Goal: Download file/media

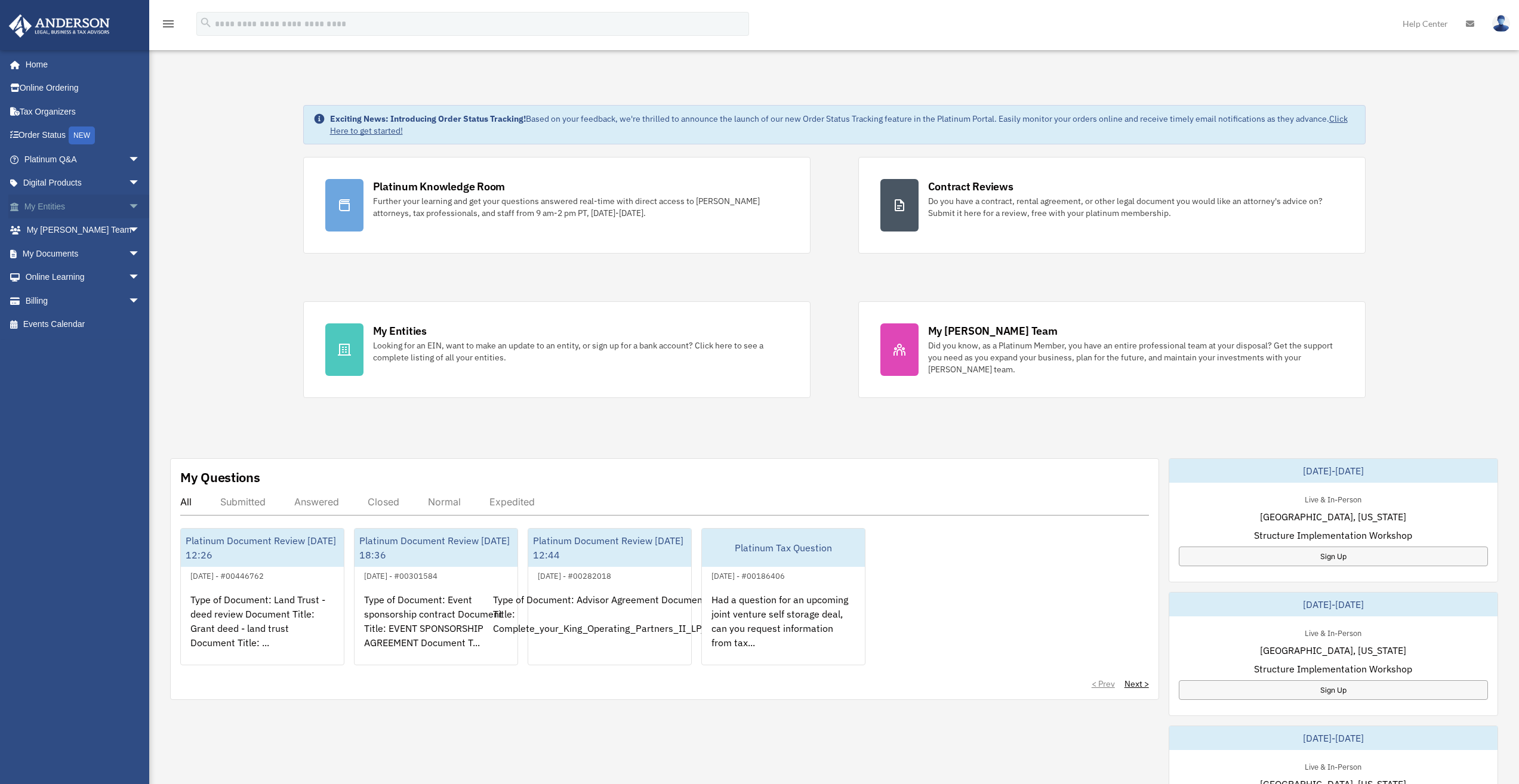
click at [128, 203] on span "arrow_drop_down" at bounding box center [140, 206] width 24 height 24
click at [128, 200] on span "arrow_drop_up" at bounding box center [140, 206] width 24 height 24
click at [128, 229] on span "arrow_drop_down" at bounding box center [140, 230] width 24 height 24
click at [128, 229] on span "arrow_drop_up" at bounding box center [140, 230] width 24 height 24
click at [128, 248] on span "arrow_drop_down" at bounding box center [140, 253] width 24 height 24
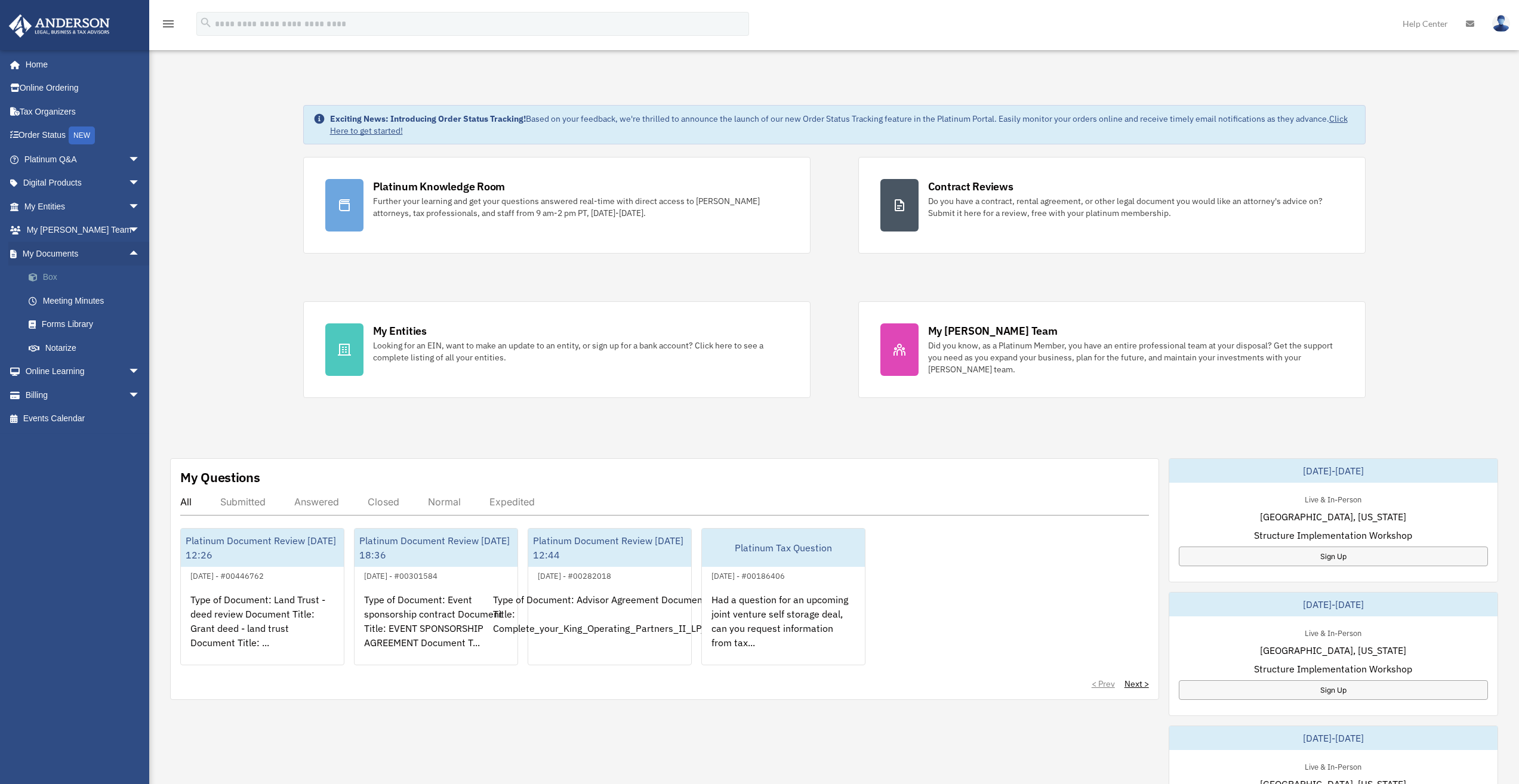
click at [96, 279] on link "Box" at bounding box center [87, 278] width 142 height 24
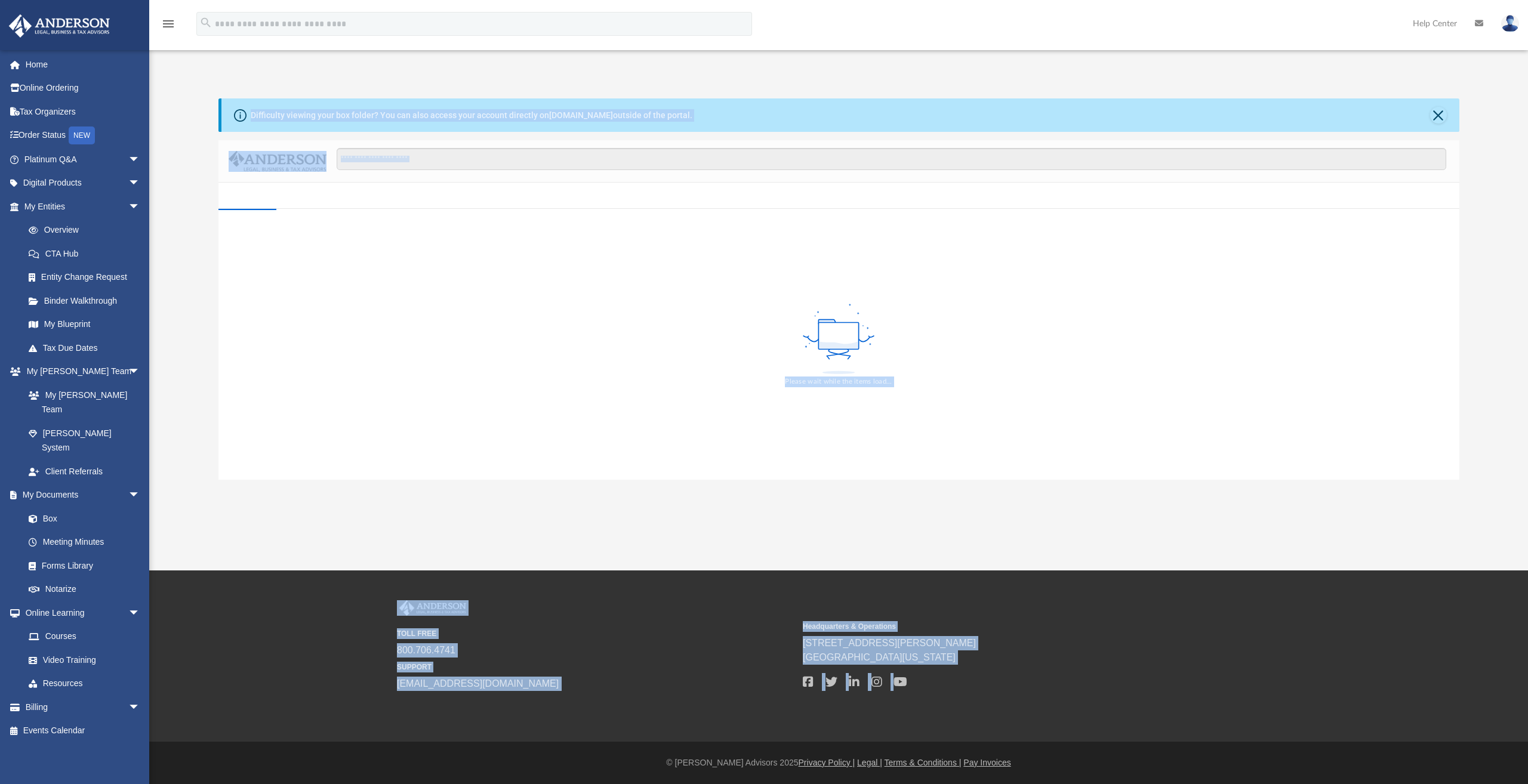
drag, startPoint x: 486, startPoint y: 87, endPoint x: 1037, endPoint y: 692, distance: 818.3
click at [1037, 692] on div "menu search Site Menu add [EMAIL_ADDRESS][DOMAIN_NAME] My Profile Reset Passwor…" at bounding box center [764, 392] width 1528 height 784
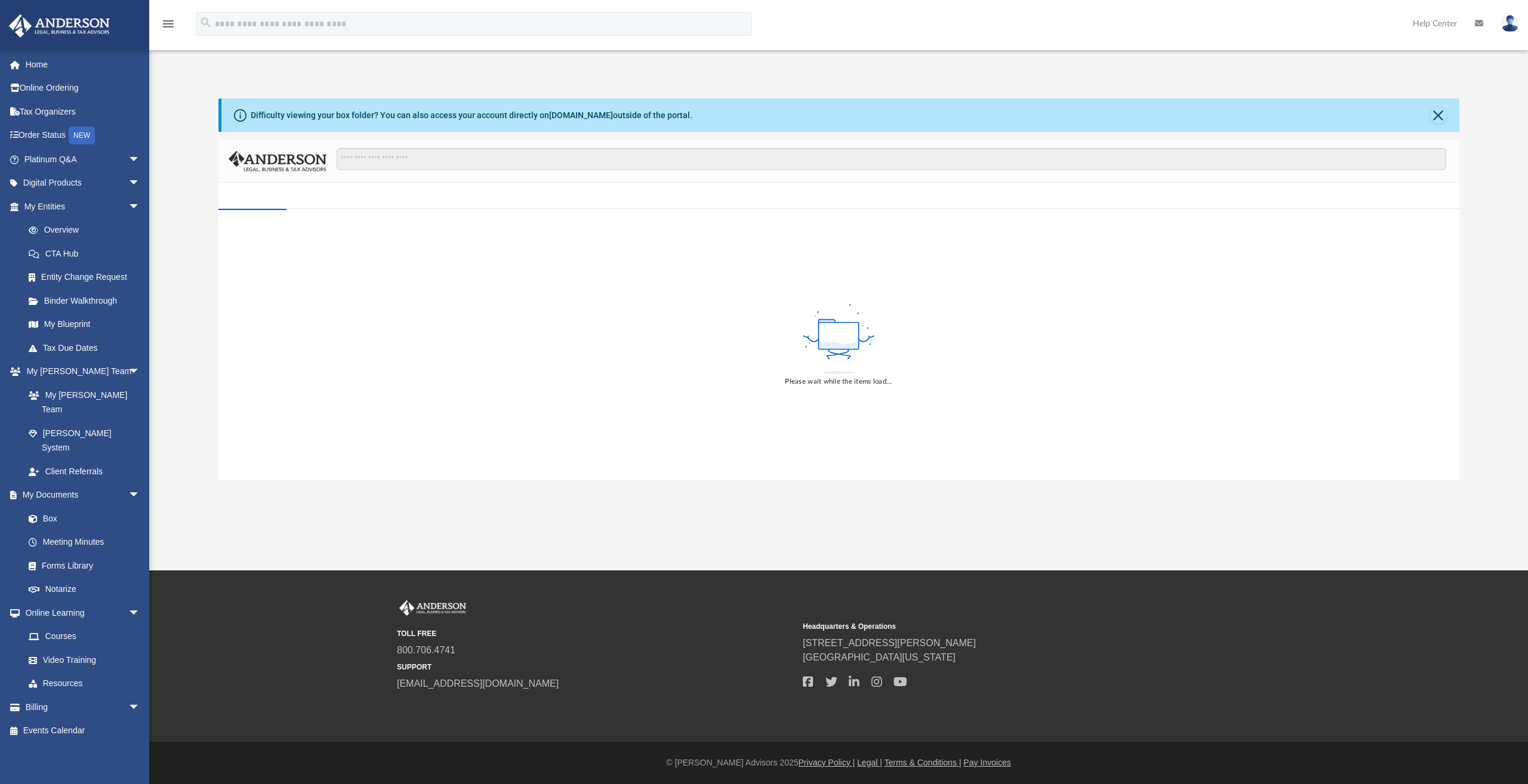
click at [1037, 692] on div "TOLL FREE 800.706.4741 SUPPORT [EMAIL_ADDRESS][DOMAIN_NAME] Headquarters & Oper…" at bounding box center [839, 656] width 901 height 112
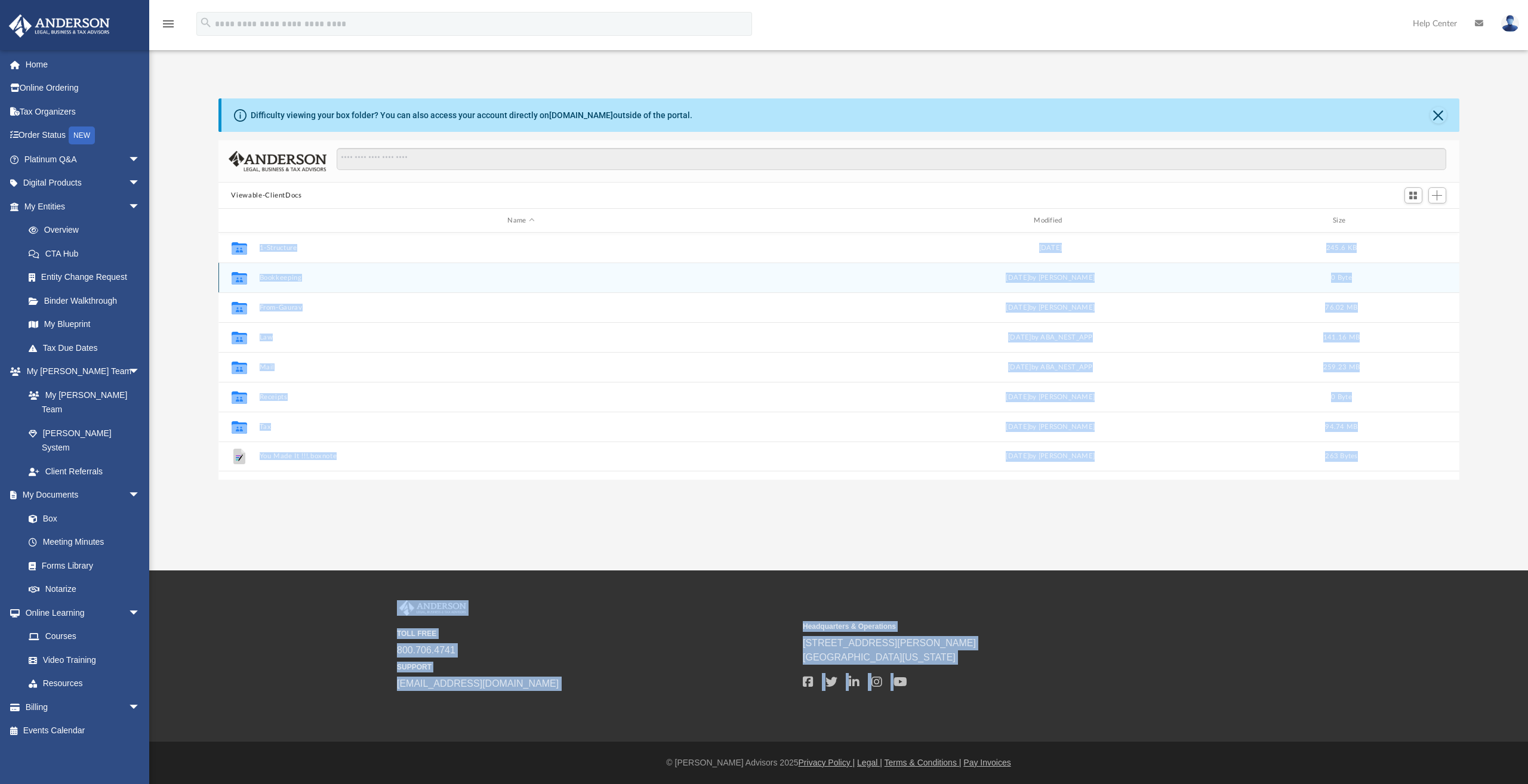
scroll to position [262, 1232]
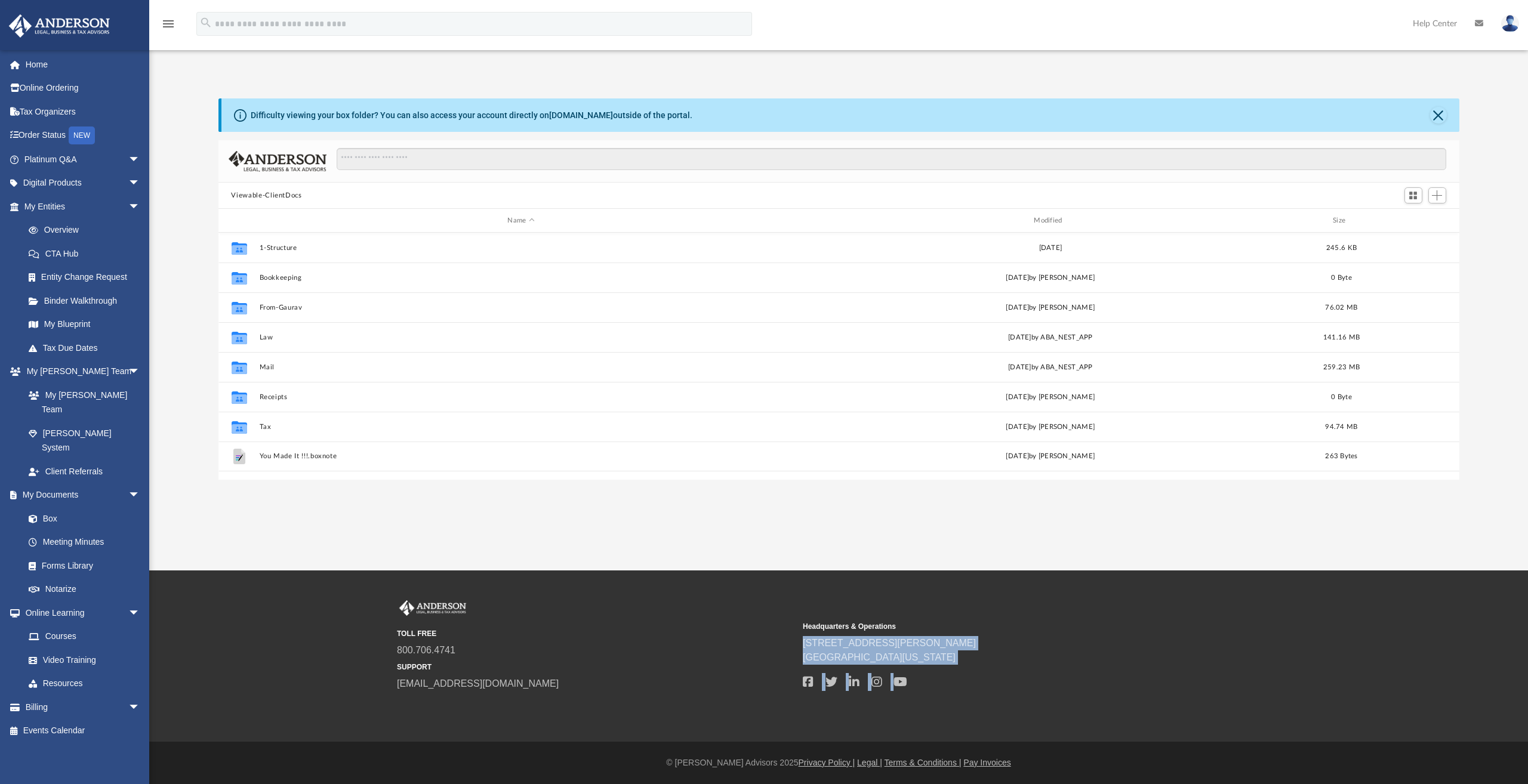
drag, startPoint x: 1038, startPoint y: 690, endPoint x: 1087, endPoint y: 628, distance: 79.0
click at [1087, 628] on div "Headquarters & Operations [STREET_ADDRESS][PERSON_NAME] [GEOGRAPHIC_DATA], [US_…" at bounding box center [1001, 654] width 398 height 74
click at [1079, 603] on div "TOLL FREE 800.706.4741 SUPPORT [EMAIL_ADDRESS][DOMAIN_NAME] Headquarters & Oper…" at bounding box center [839, 645] width 884 height 91
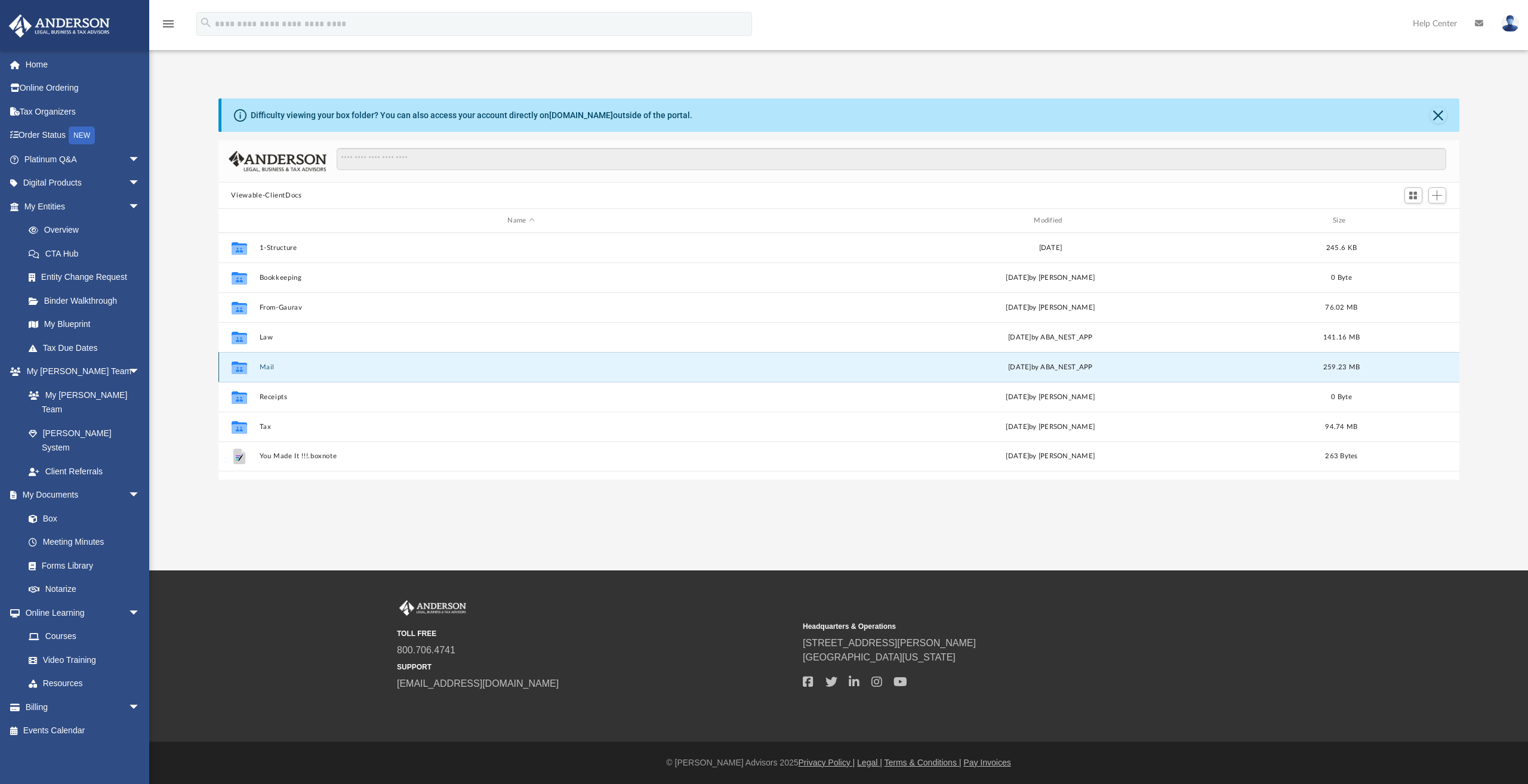
click at [271, 367] on button "Mail" at bounding box center [521, 367] width 524 height 8
click at [237, 366] on icon "grid" at bounding box center [239, 367] width 15 height 12
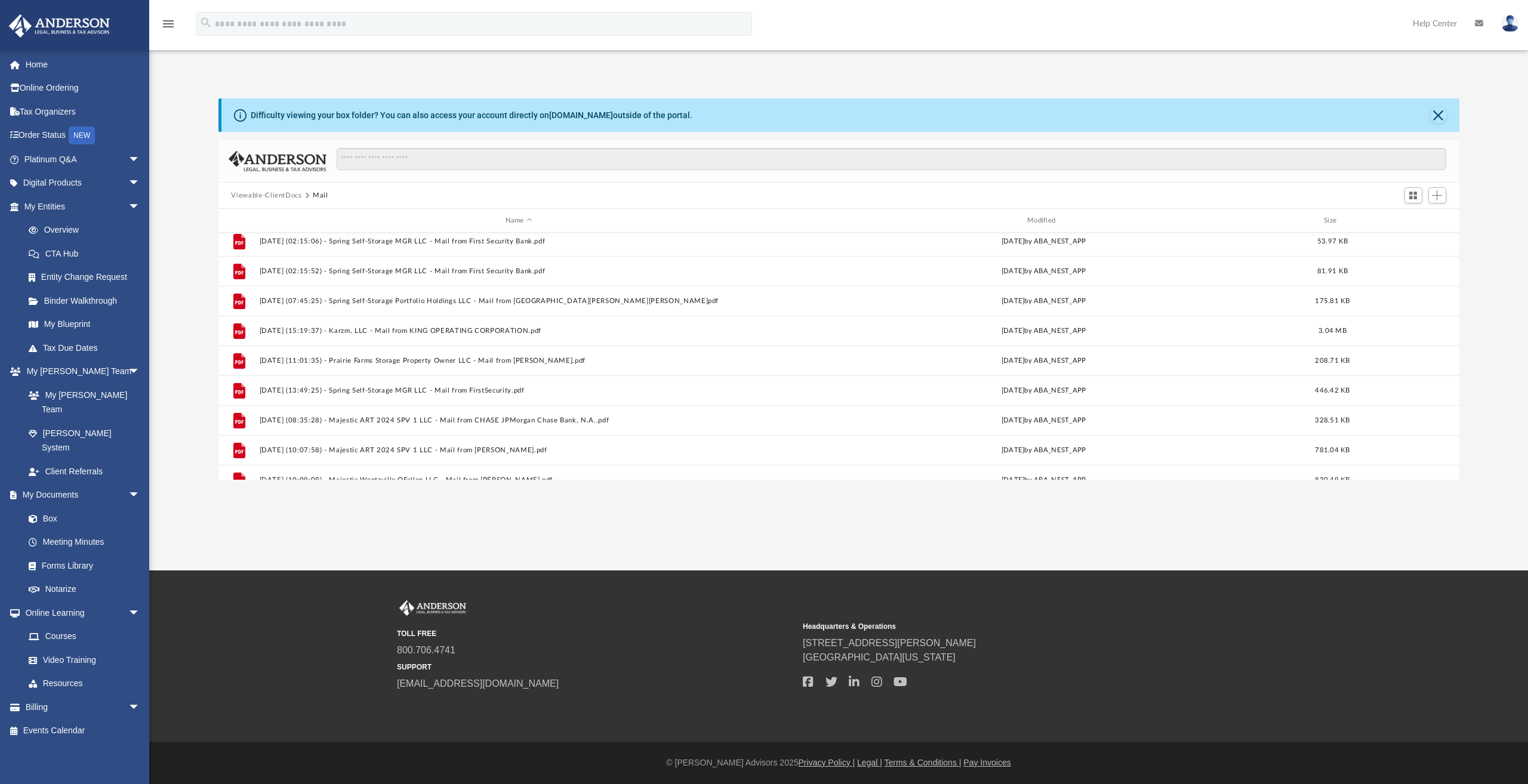
scroll to position [1244, 0]
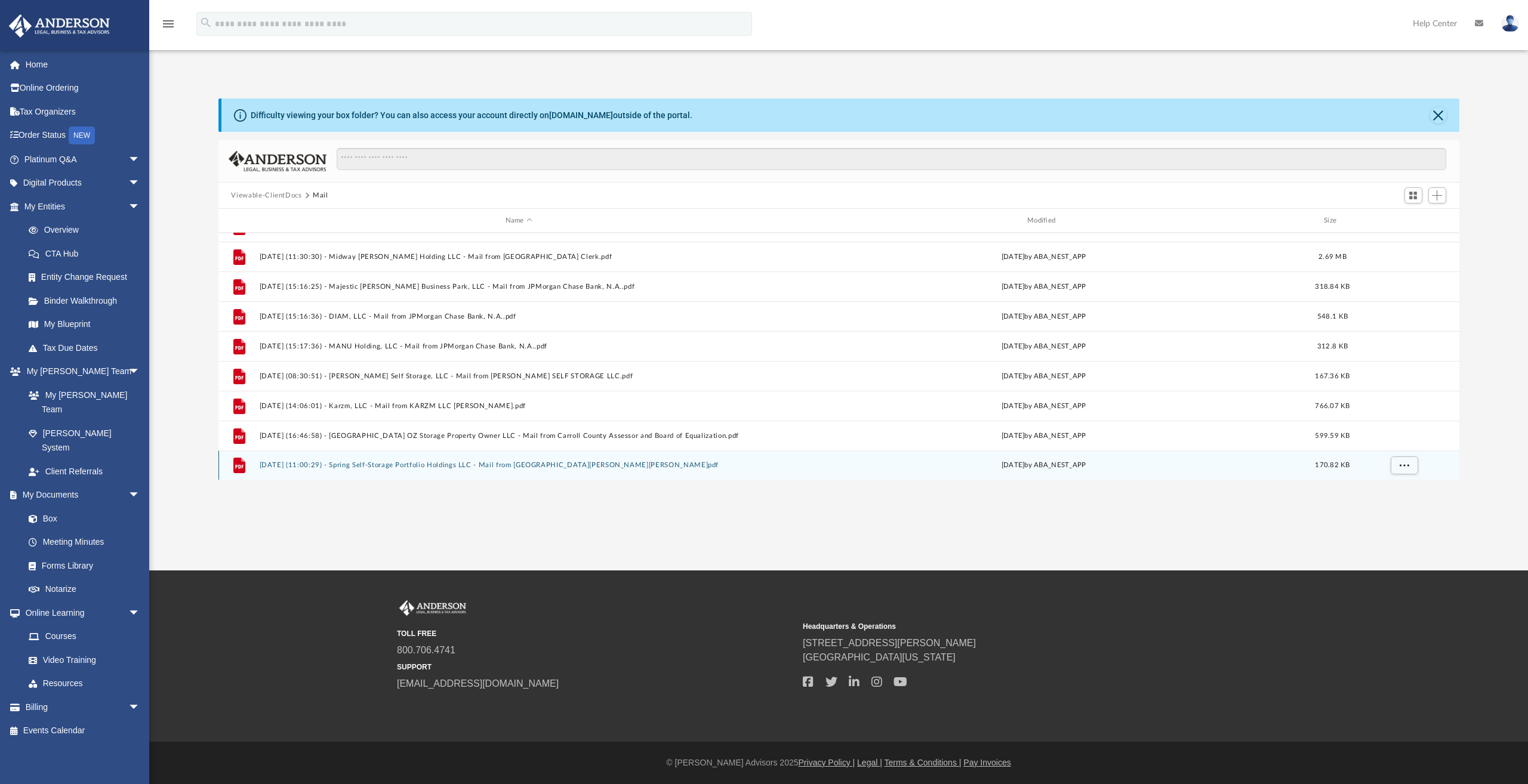
click at [296, 466] on button "[DATE] (11:00:29) - Spring Self-Storage Portfolio Holdings LLC - Mail from [GEO…" at bounding box center [519, 465] width 519 height 8
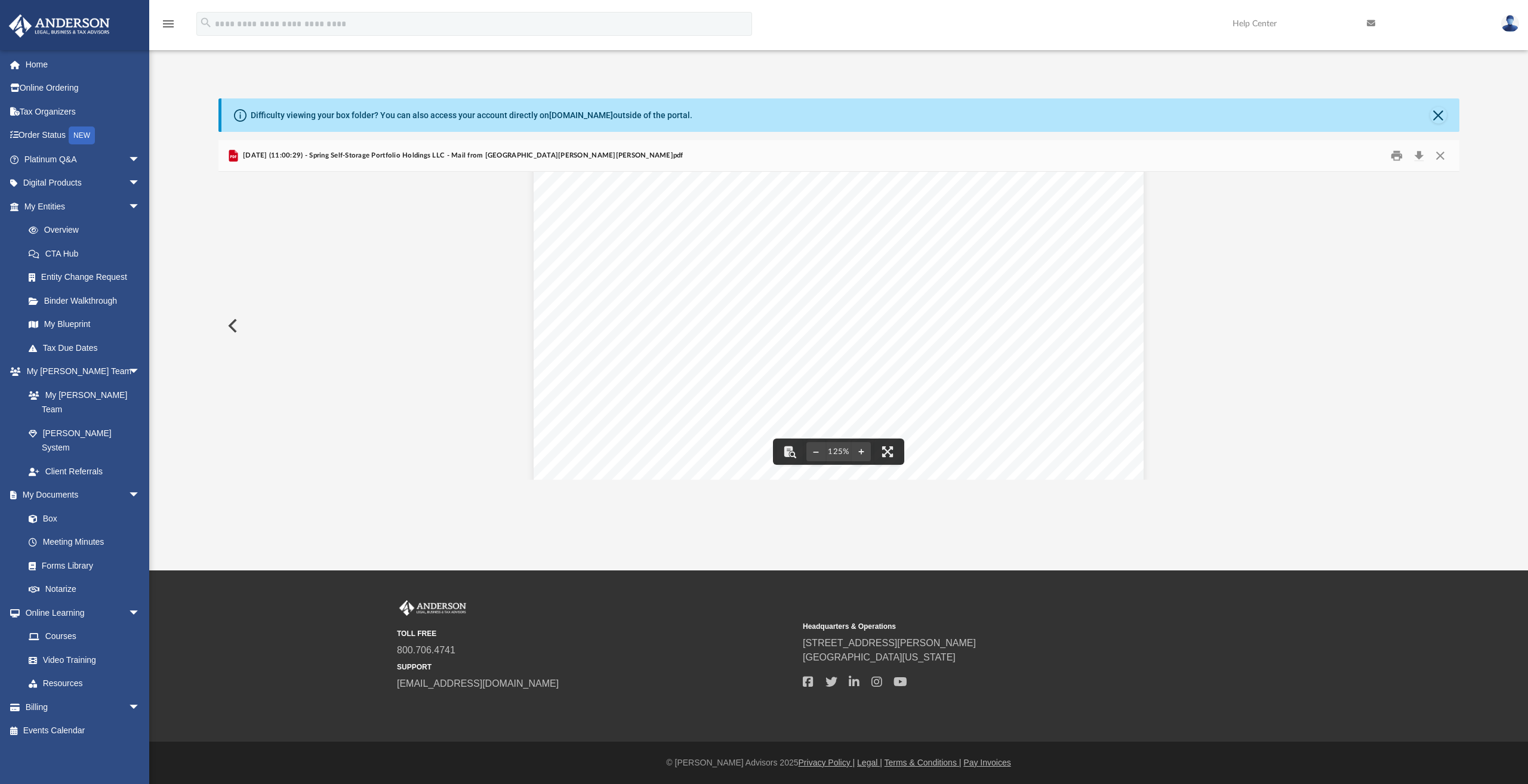
scroll to position [214, 0]
click at [1420, 155] on button "Download" at bounding box center [1419, 156] width 22 height 19
click at [236, 327] on button "Preview" at bounding box center [232, 325] width 26 height 33
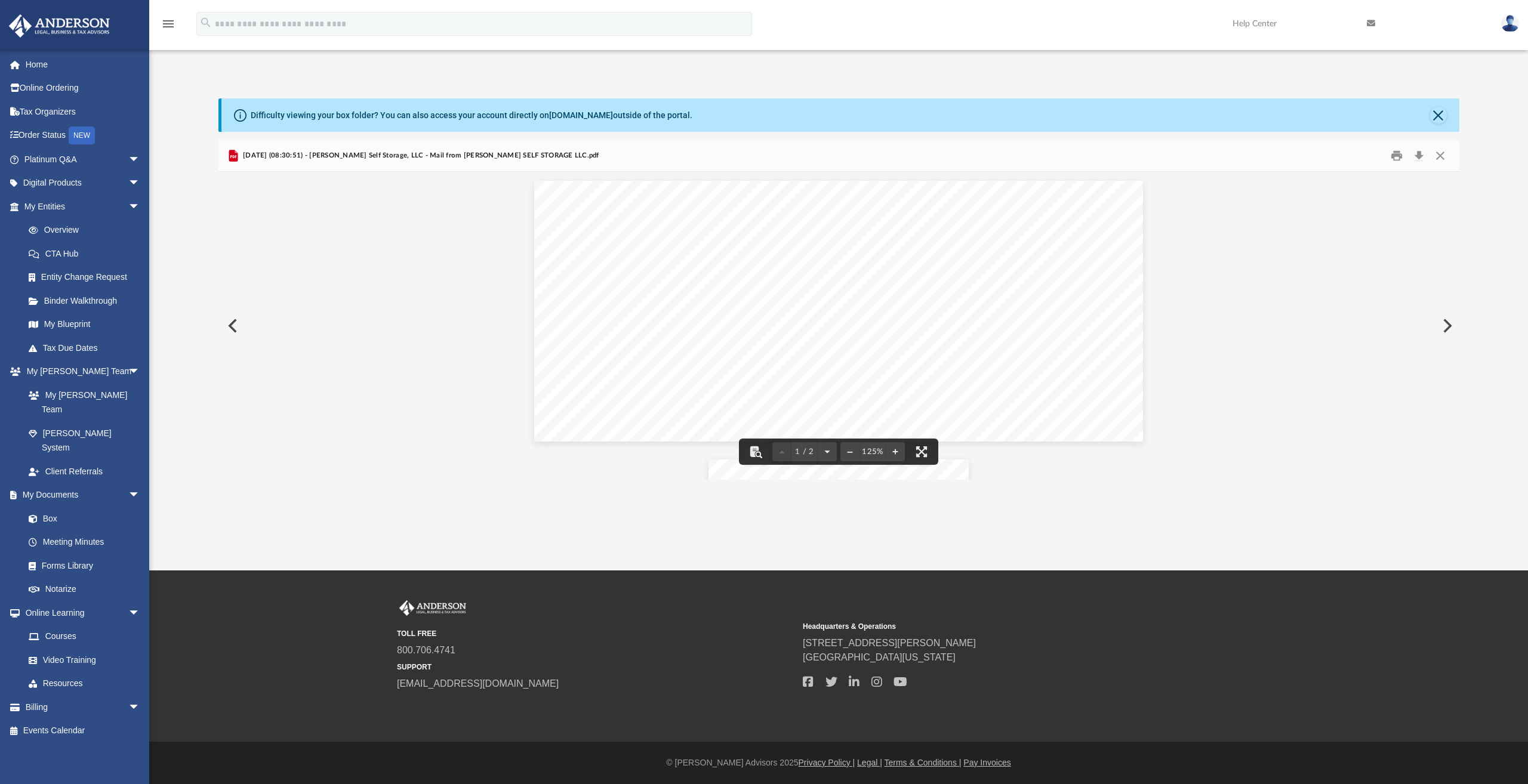
click at [234, 328] on button "Preview" at bounding box center [232, 325] width 26 height 33
click at [234, 329] on button "Preview" at bounding box center [232, 325] width 26 height 33
click at [1438, 116] on button "Close" at bounding box center [1438, 115] width 17 height 17
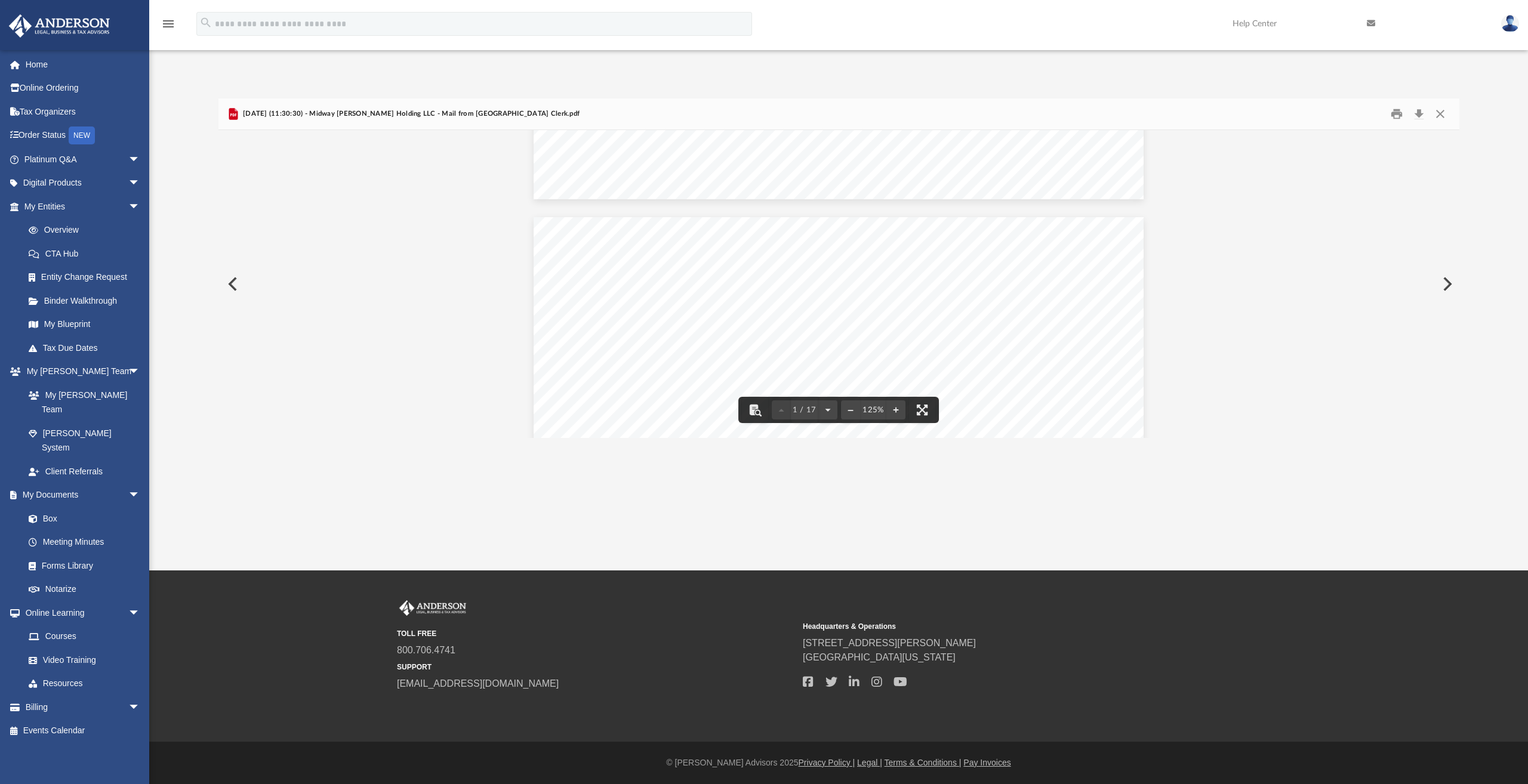
scroll to position [423, 0]
click at [233, 287] on button "Preview" at bounding box center [232, 284] width 26 height 33
click at [234, 287] on button "Preview" at bounding box center [232, 284] width 26 height 33
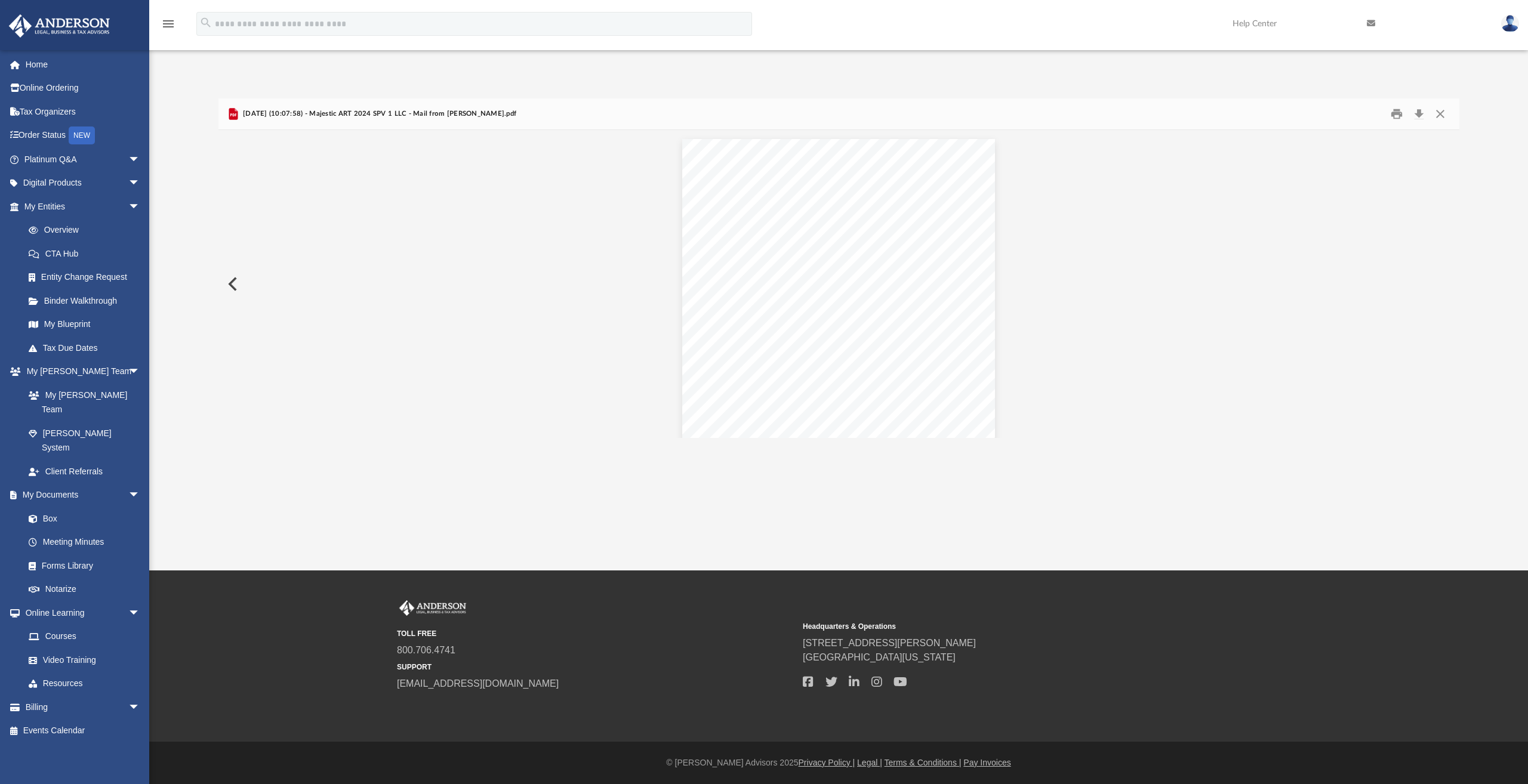
click at [235, 288] on button "Preview" at bounding box center [232, 284] width 26 height 33
click at [1445, 278] on button "Preview" at bounding box center [1447, 284] width 26 height 33
